Goal: Task Accomplishment & Management: Use online tool/utility

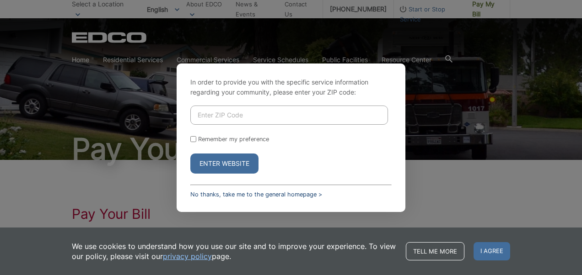
click at [262, 196] on link "No thanks, take me to the general homepage >" at bounding box center [256, 194] width 132 height 7
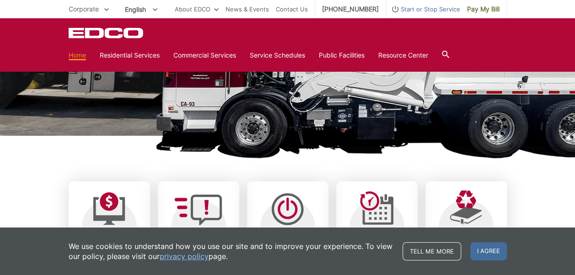
scroll to position [148, 0]
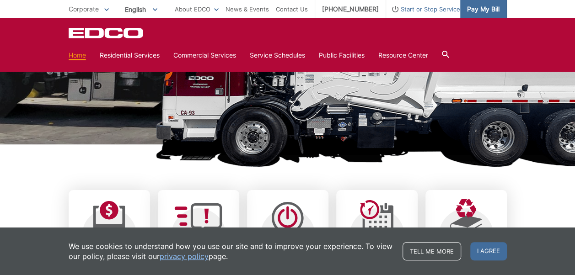
click at [484, 8] on span "Pay My Bill" at bounding box center [483, 9] width 32 height 10
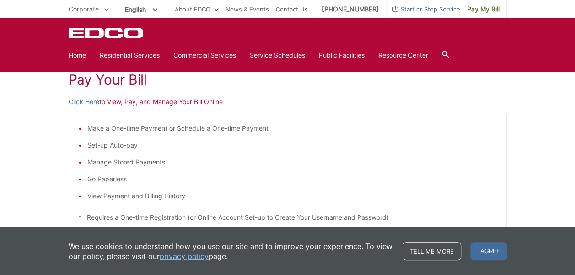
scroll to position [127, 0]
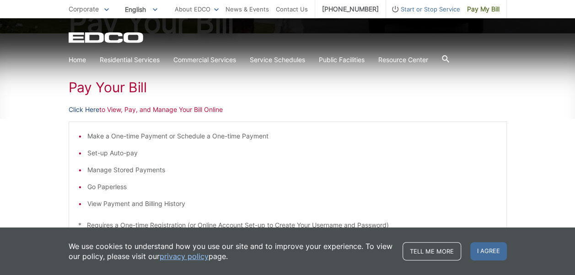
click at [92, 113] on link "Click Here" at bounding box center [84, 110] width 31 height 10
